Goal: Task Accomplishment & Management: Manage account settings

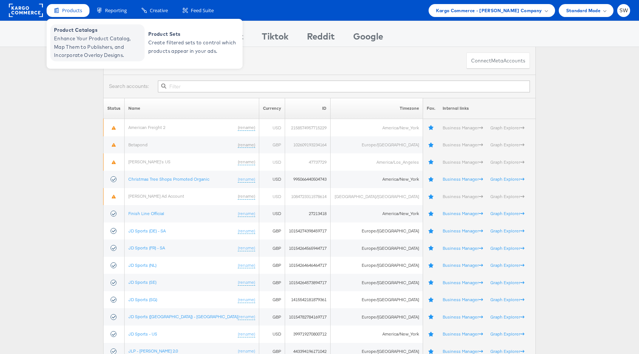
click at [75, 32] on span "Product Catalogs" at bounding box center [98, 30] width 89 height 9
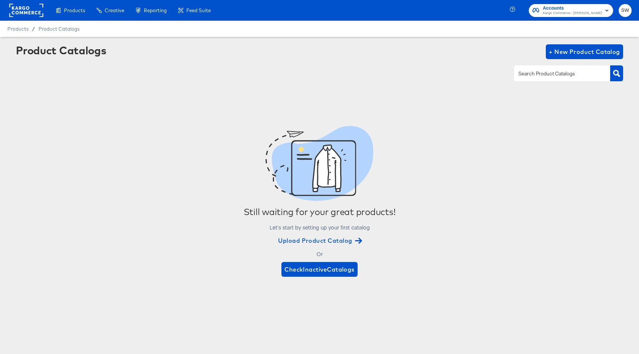
click at [22, 10] on rect at bounding box center [26, 10] width 34 height 13
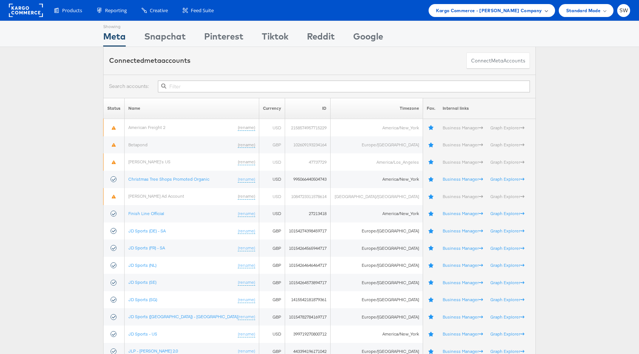
click at [497, 13] on span "Kargo Commerce - Sam Whelan Company" at bounding box center [489, 11] width 106 height 8
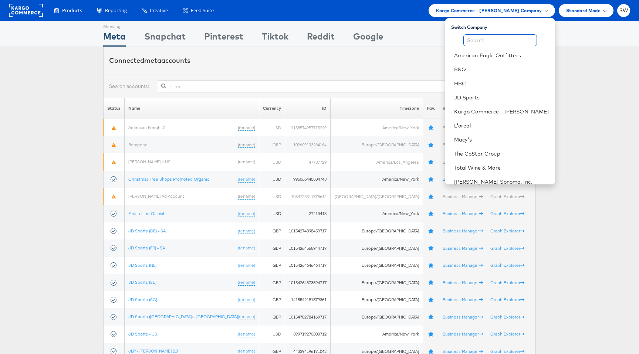
click at [490, 39] on input "text" at bounding box center [500, 40] width 74 height 12
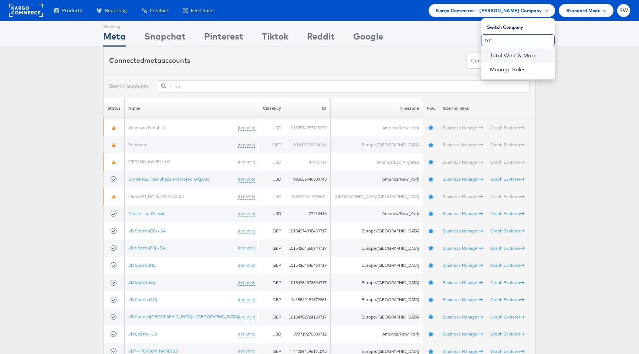
type input "tot"
click at [499, 52] on link "Total Wine & More" at bounding box center [519, 55] width 59 height 7
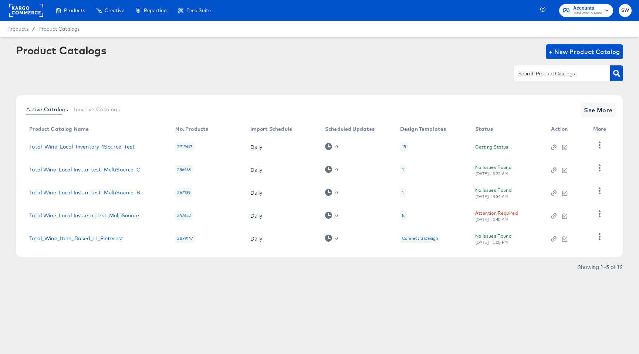
click at [114, 149] on link "Total_Wine_Local_Inventory_1Source_Test" at bounding box center [81, 147] width 105 height 6
click at [612, 267] on div "Showing 1–5 of 12" at bounding box center [600, 266] width 46 height 5
click at [98, 109] on span "Inactive Catalogs" at bounding box center [97, 109] width 46 height 6
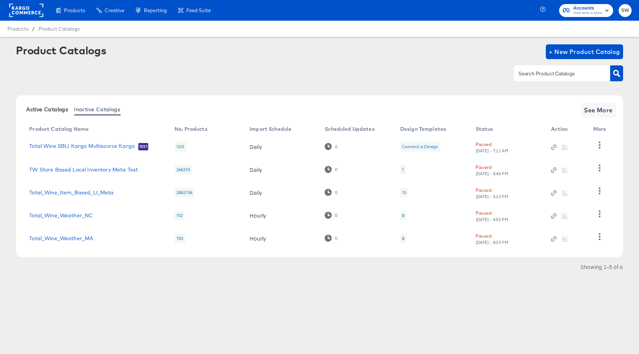
click at [51, 109] on span "Active Catalogs" at bounding box center [47, 109] width 42 height 6
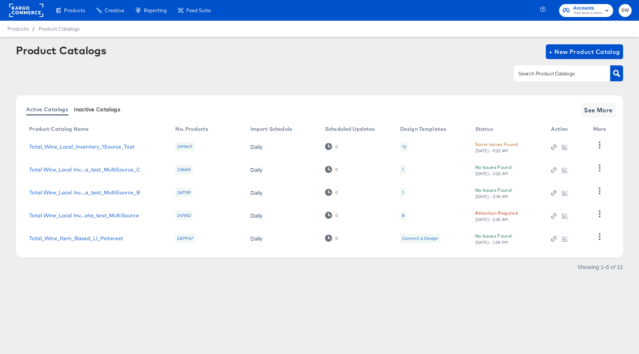
click at [106, 109] on span "Inactive Catalogs" at bounding box center [97, 109] width 46 height 6
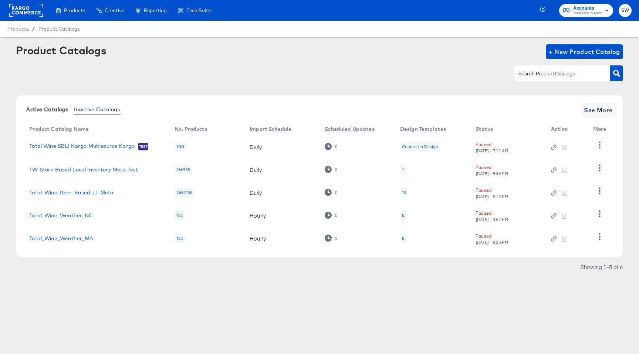
click at [43, 106] on span "Active Catalogs" at bounding box center [47, 109] width 42 height 6
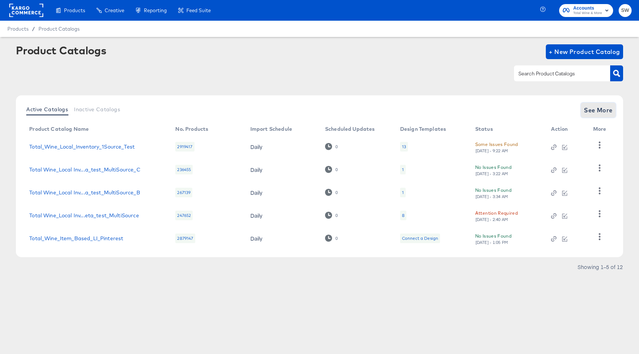
click at [599, 110] on span "See More" at bounding box center [598, 110] width 29 height 10
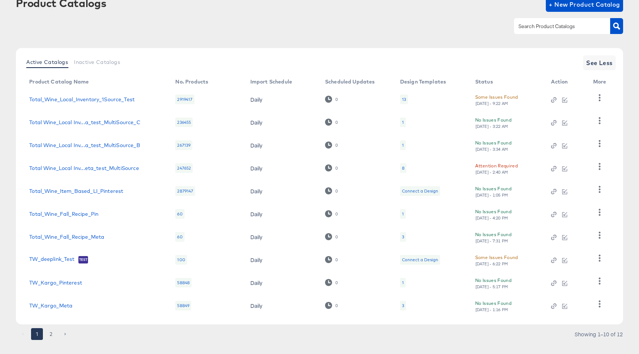
scroll to position [59, 0]
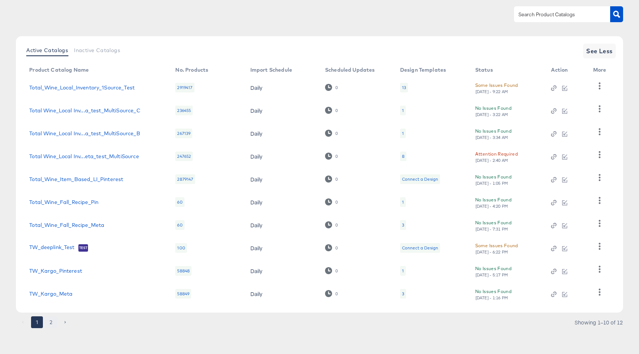
click at [51, 323] on button "2" at bounding box center [51, 322] width 12 height 12
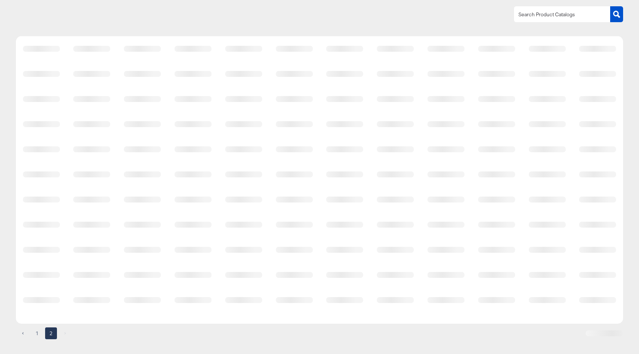
scroll to position [0, 0]
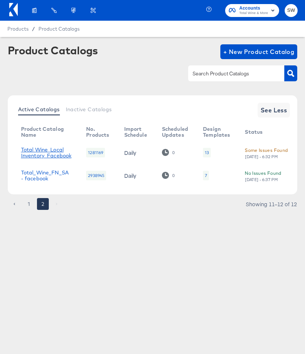
click at [56, 152] on link "Total Wine_Local Inventory_Facebook" at bounding box center [46, 153] width 51 height 12
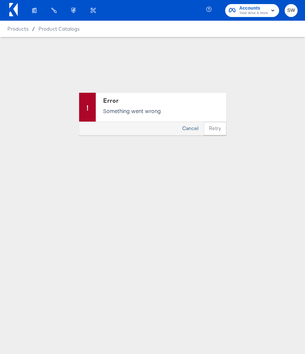
click at [190, 130] on button "Cancel" at bounding box center [190, 128] width 27 height 13
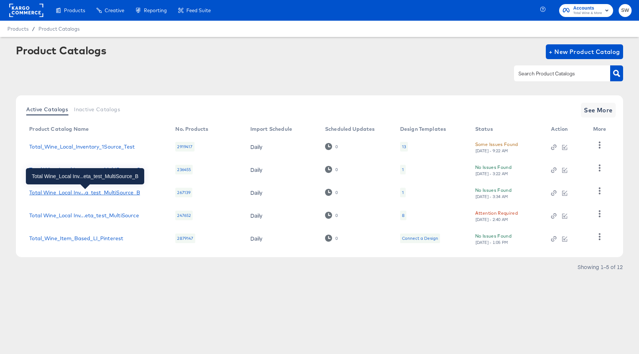
click at [91, 194] on div "Total Wine_Local Inv...a_test_MultiSource_B" at bounding box center [84, 193] width 111 height 6
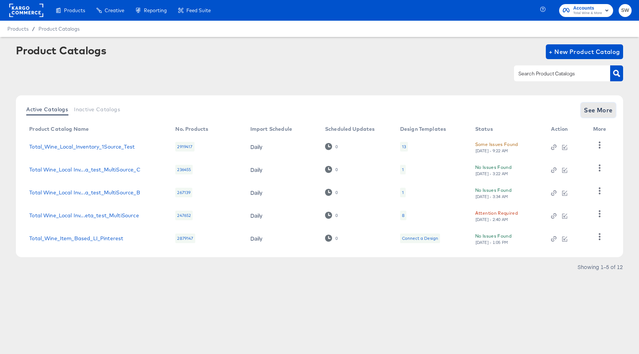
click at [599, 108] on span "See More" at bounding box center [598, 110] width 29 height 10
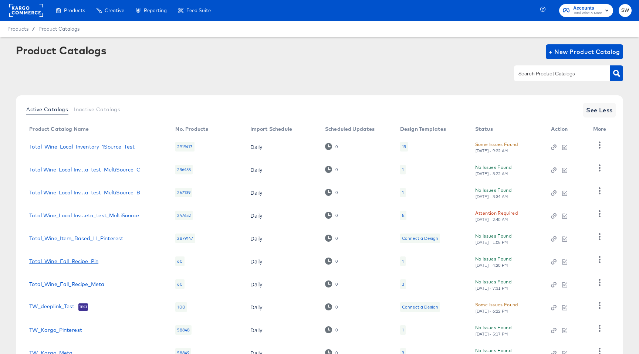
scroll to position [59, 0]
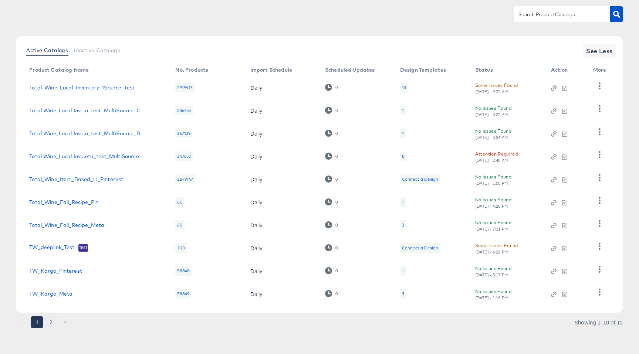
click at [52, 321] on button "2" at bounding box center [51, 322] width 12 height 12
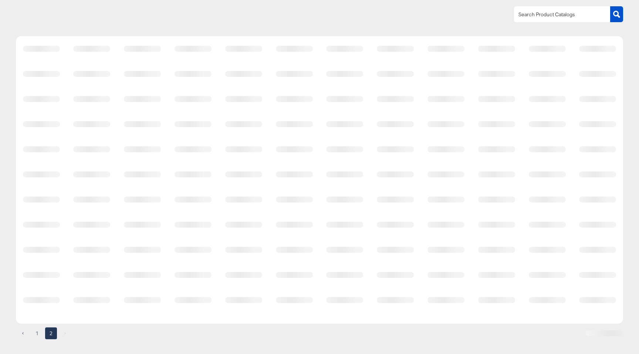
scroll to position [0, 0]
